Goal: Task Accomplishment & Management: Use online tool/utility

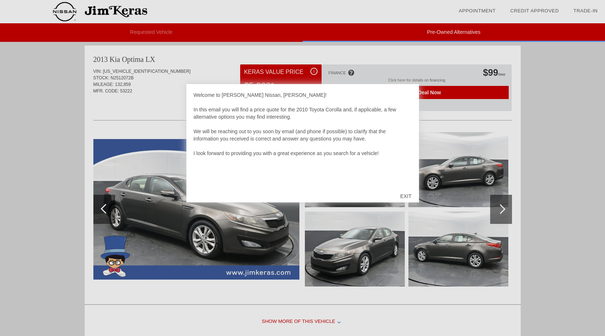
click at [405, 195] on div "EXIT" at bounding box center [406, 196] width 26 height 22
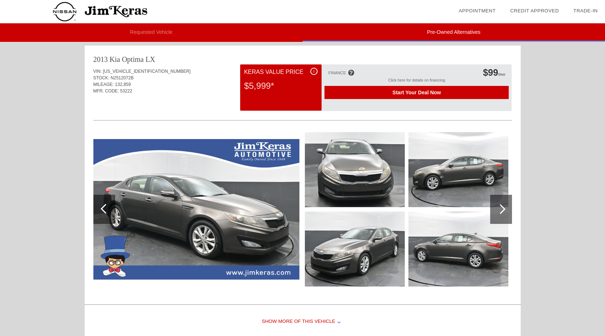
click at [211, 194] on img at bounding box center [196, 209] width 206 height 140
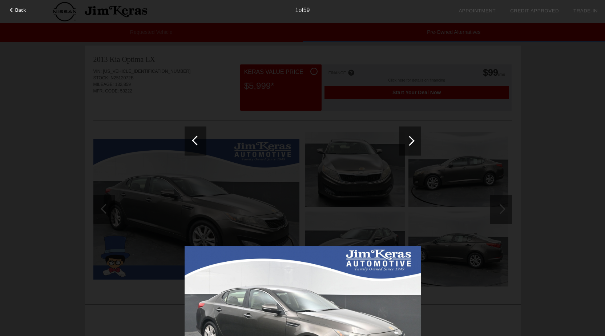
click at [413, 137] on div at bounding box center [410, 140] width 22 height 29
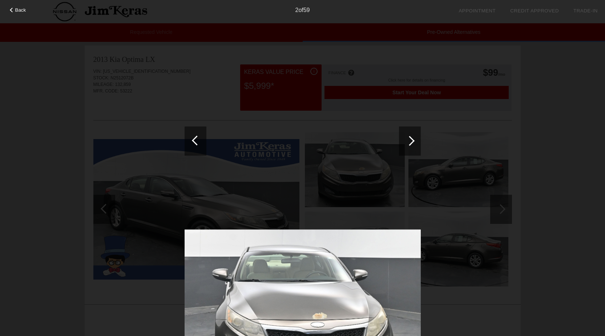
click at [413, 137] on div at bounding box center [410, 140] width 22 height 29
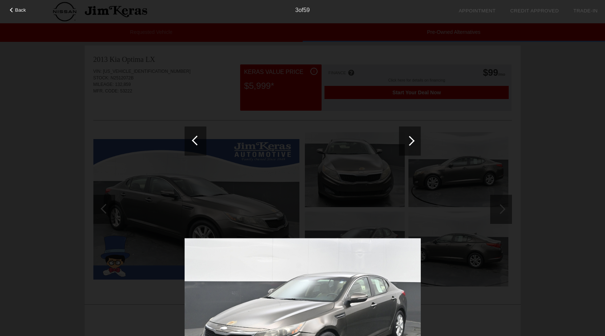
click at [413, 137] on div at bounding box center [410, 140] width 22 height 29
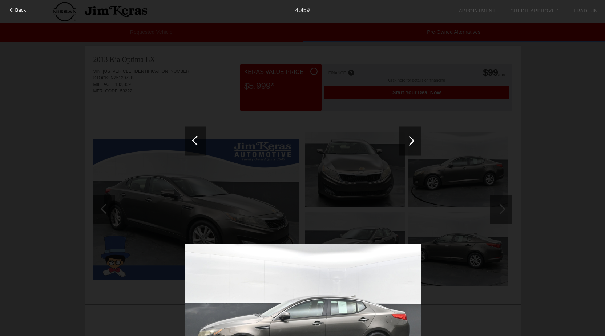
click at [413, 137] on div at bounding box center [410, 140] width 22 height 29
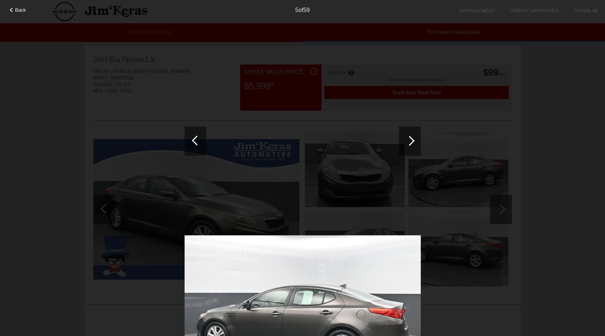
click at [413, 137] on div at bounding box center [410, 140] width 22 height 29
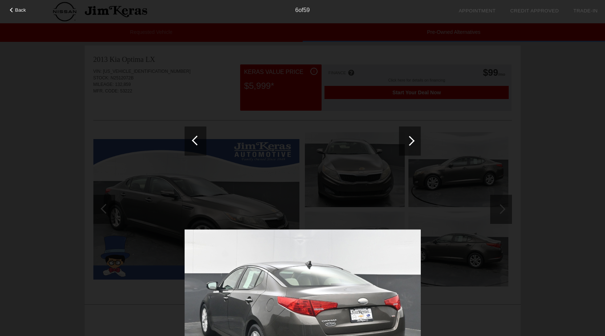
click at [413, 137] on div at bounding box center [410, 140] width 22 height 29
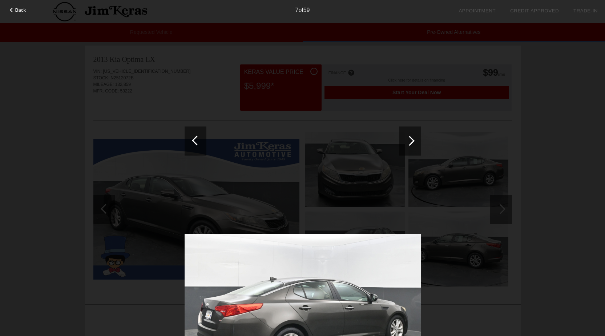
click at [413, 137] on div at bounding box center [410, 140] width 22 height 29
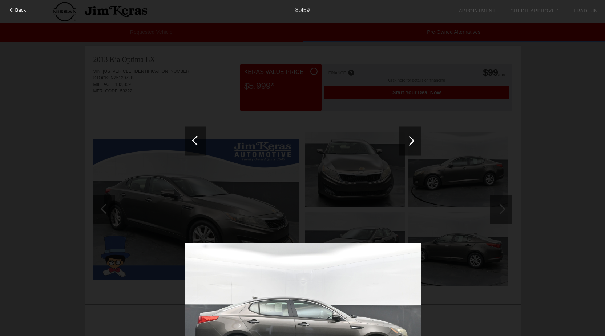
click at [413, 137] on div at bounding box center [410, 140] width 22 height 29
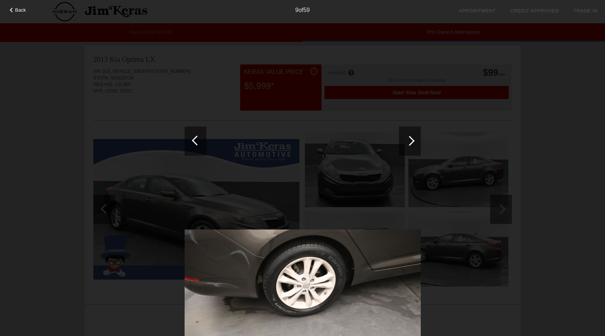
click at [413, 137] on div at bounding box center [410, 140] width 22 height 29
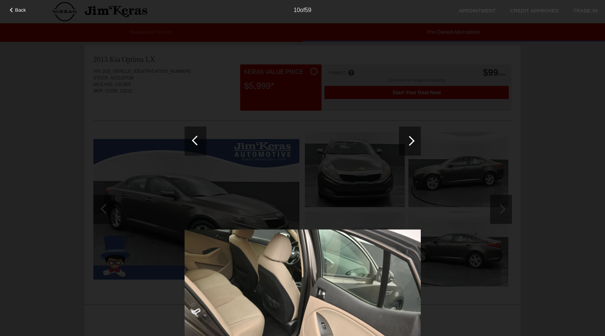
click at [413, 137] on div at bounding box center [410, 140] width 22 height 29
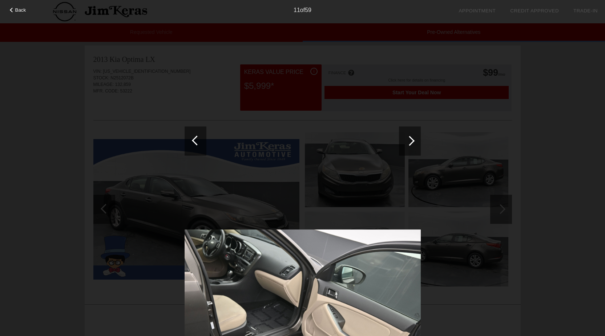
click at [413, 137] on div at bounding box center [410, 140] width 22 height 29
